Goal: Communication & Community: Answer question/provide support

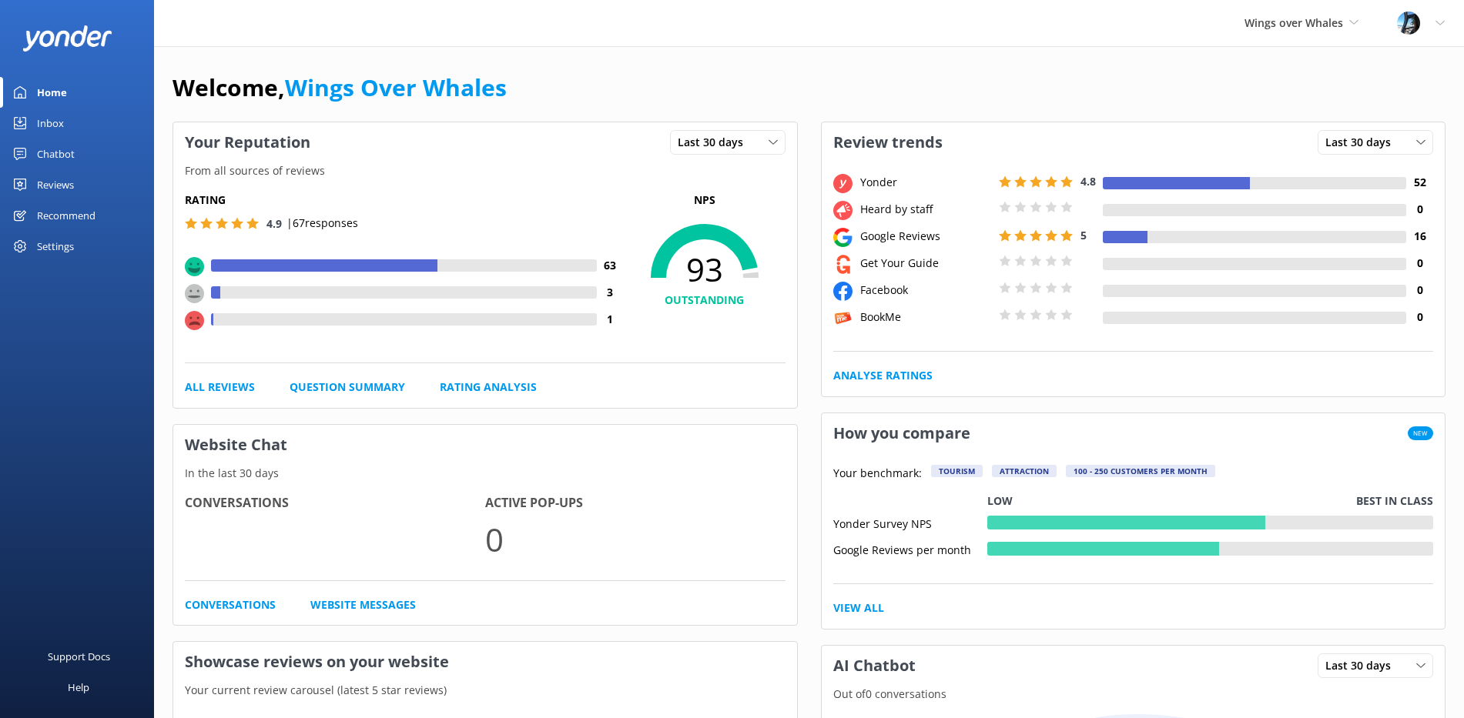
click at [42, 184] on div "Reviews" at bounding box center [55, 184] width 37 height 31
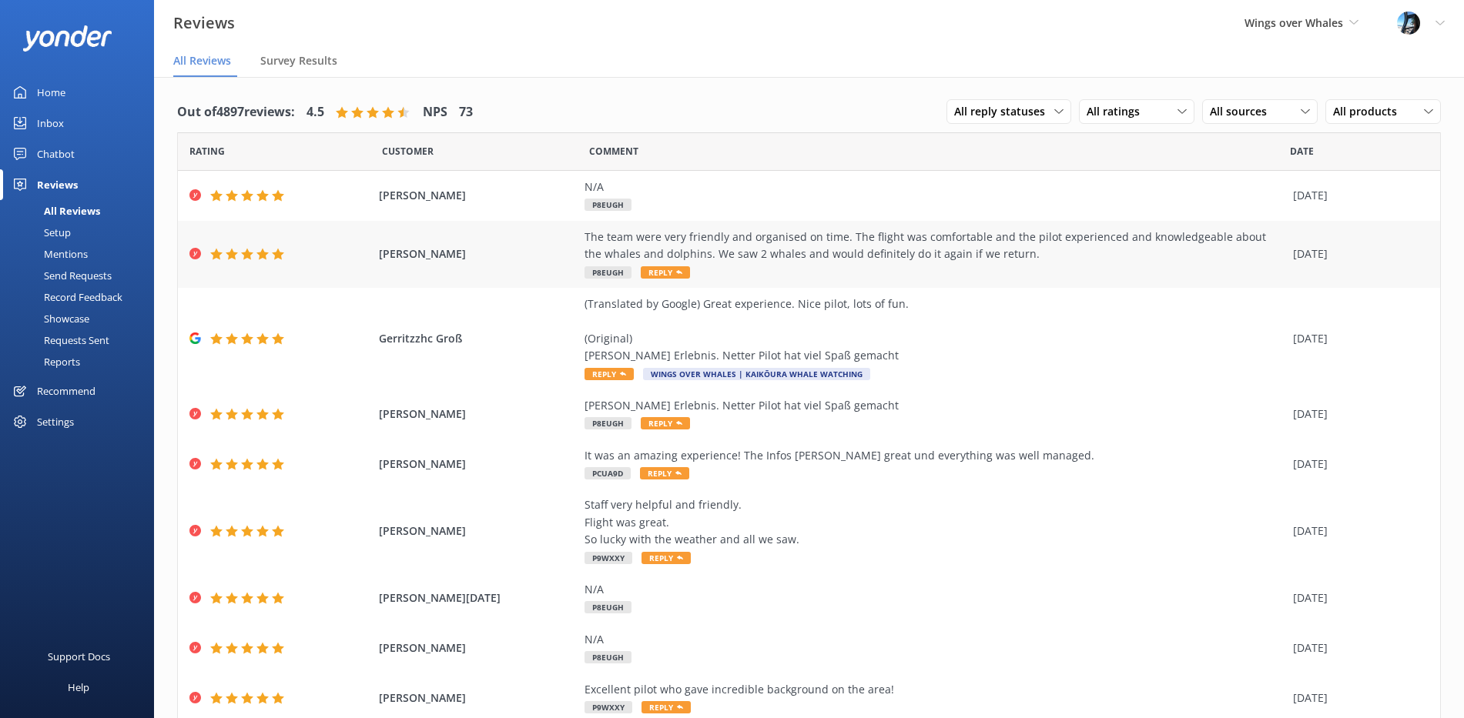
click at [866, 263] on div "The team were very friendly and organised on time. The flight was comfortable a…" at bounding box center [934, 255] width 701 height 52
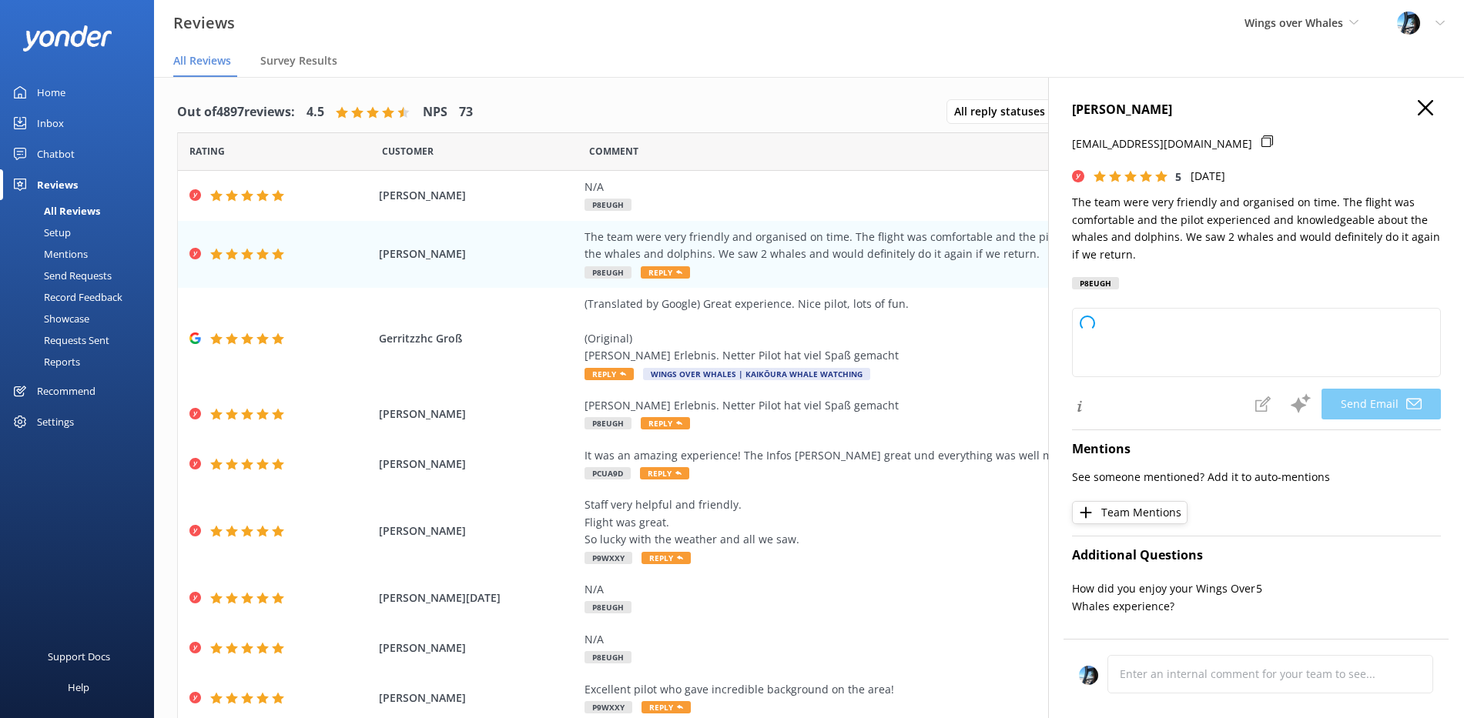
type textarea "Thank you so much for your wonderful review, [PERSON_NAME]! We're delighted to …"
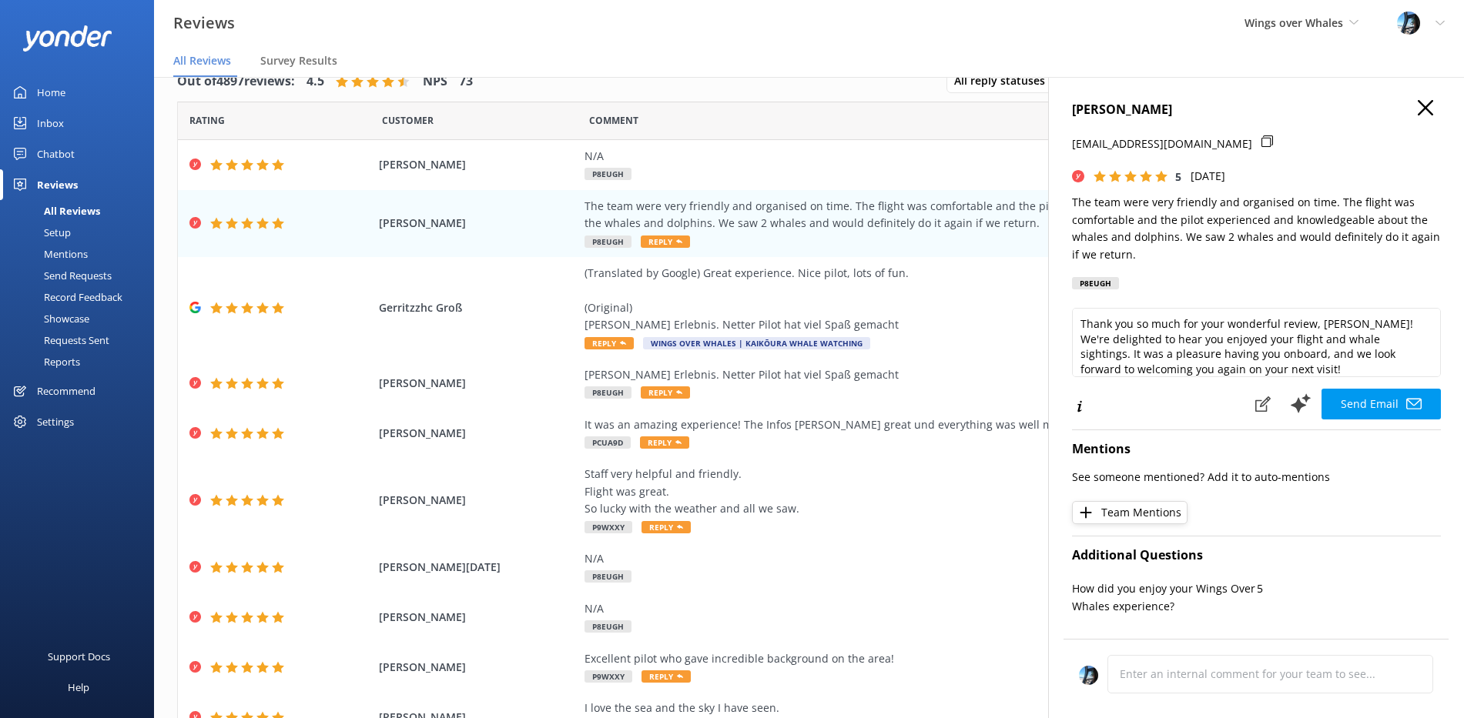
click at [1416, 105] on h4 "[PERSON_NAME]" at bounding box center [1256, 110] width 369 height 20
click at [1421, 105] on use at bounding box center [1425, 107] width 15 height 15
